Goal: Check status: Check status

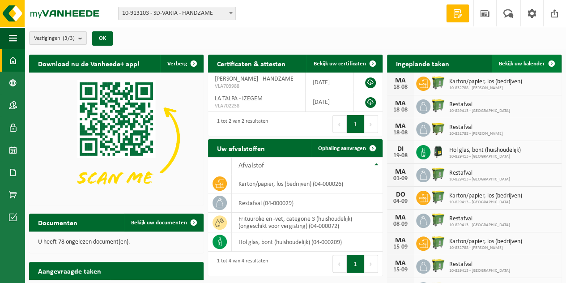
click at [523, 62] on span "Bekijk uw kalender" at bounding box center [522, 64] width 46 height 6
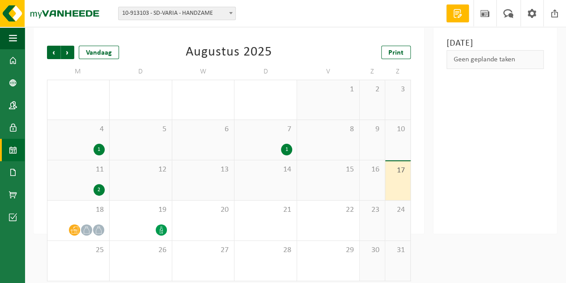
scroll to position [52, 0]
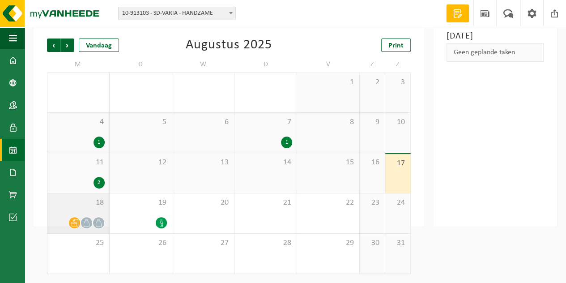
click at [89, 209] on div "18" at bounding box center [78, 213] width 62 height 40
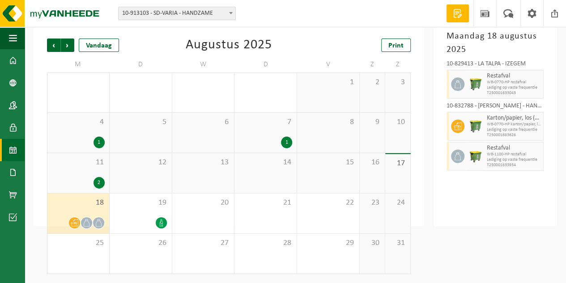
click at [534, 134] on span "T250001683626" at bounding box center [514, 135] width 55 height 5
click at [514, 82] on span "WB-0770-HP restafval" at bounding box center [514, 82] width 55 height 5
click at [458, 157] on icon at bounding box center [458, 156] width 8 height 8
click at [441, 161] on div "Maandag 18 augustus 2025 10-829413 - LA TALPA - IZEGEM Restafval WB-0770-HP res…" at bounding box center [495, 124] width 124 height 206
click at [451, 161] on div at bounding box center [457, 156] width 20 height 29
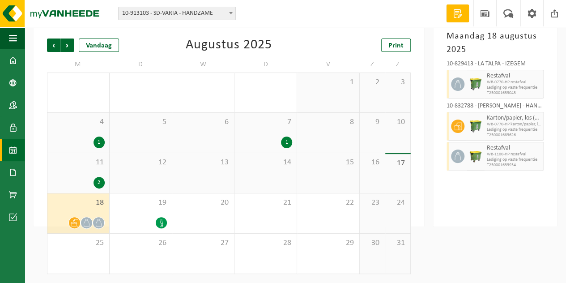
click at [463, 159] on div at bounding box center [457, 156] width 20 height 29
click at [147, 213] on div "19" at bounding box center [141, 213] width 62 height 40
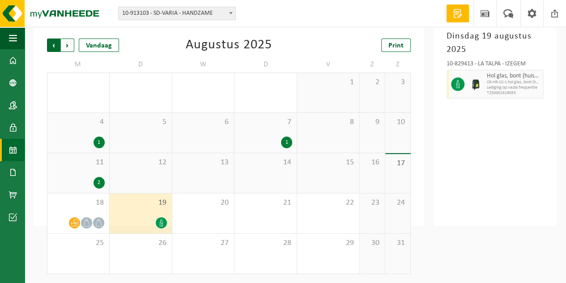
click at [68, 48] on span "Volgende" at bounding box center [67, 45] width 13 height 13
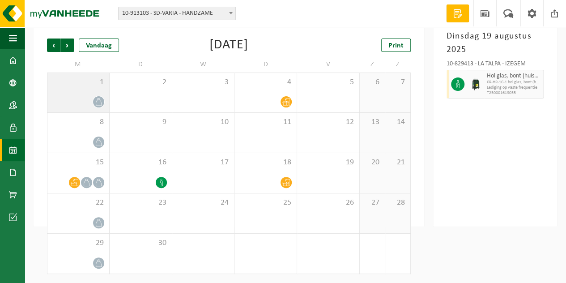
click at [95, 104] on icon at bounding box center [99, 102] width 8 height 8
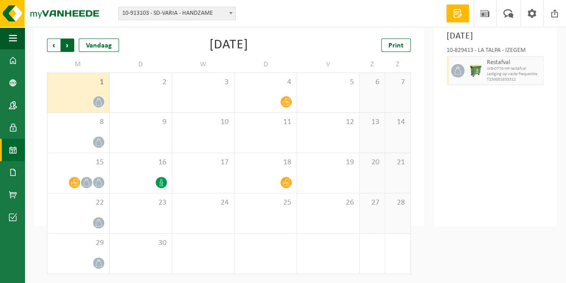
click at [51, 49] on span "Vorige" at bounding box center [53, 45] width 13 height 13
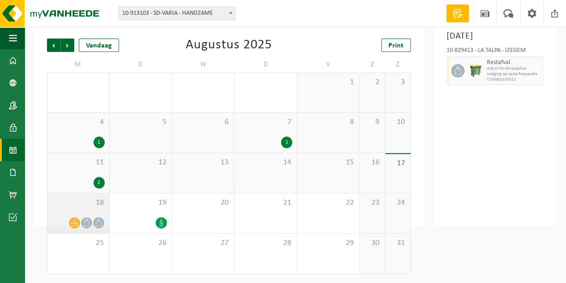
click at [86, 218] on span at bounding box center [86, 222] width 11 height 11
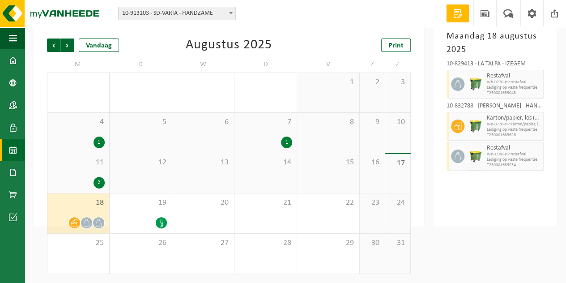
click at [536, 89] on span "Lediging op vaste frequentie" at bounding box center [514, 87] width 55 height 5
drag, startPoint x: 531, startPoint y: 122, endPoint x: 531, endPoint y: 134, distance: 12.1
click at [531, 123] on span "WB-0770-HP karton/papier, los (bedrijven)" at bounding box center [514, 124] width 55 height 5
click at [530, 155] on span "WB-1100-HP restafval" at bounding box center [514, 154] width 55 height 5
